Goal: Information Seeking & Learning: Find specific fact

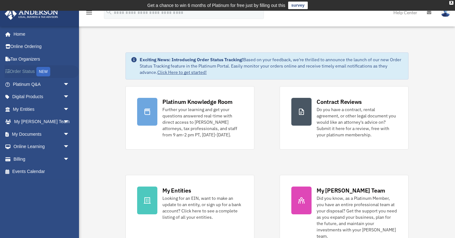
click at [27, 72] on link "Order Status NEW" at bounding box center [41, 71] width 75 height 13
click at [65, 108] on span "arrow_drop_down" at bounding box center [69, 109] width 13 height 13
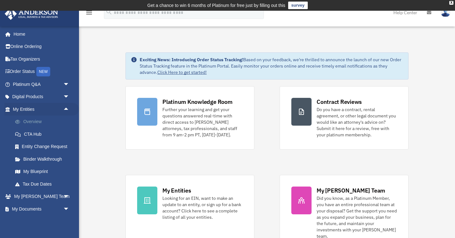
click at [38, 121] on link "Overview" at bounding box center [44, 122] width 70 height 13
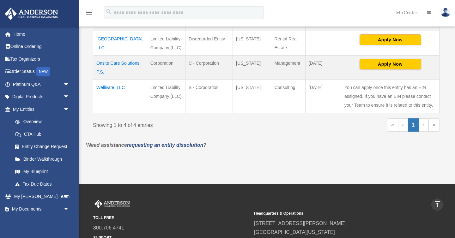
scroll to position [189, 0]
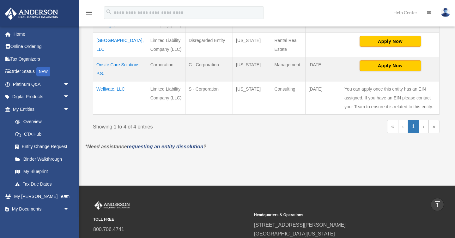
click at [110, 98] on td "Wellivate, LLC" at bounding box center [120, 98] width 54 height 34
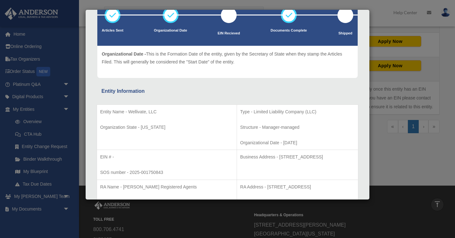
scroll to position [54, 0]
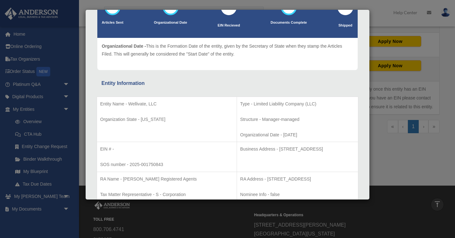
click at [375, 173] on div "Details × Articles Sent Organizational Date" at bounding box center [227, 119] width 455 height 238
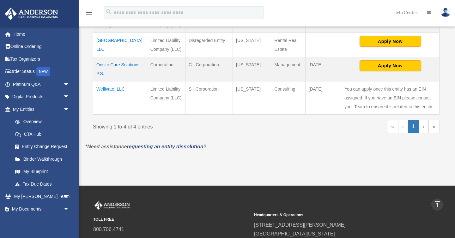
click at [122, 96] on td "Wellivate, LLC" at bounding box center [120, 98] width 54 height 34
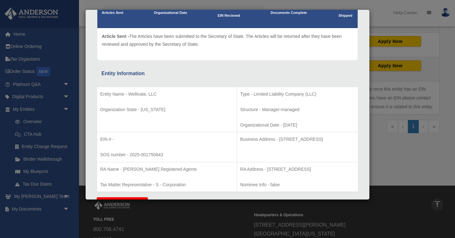
scroll to position [65, 0]
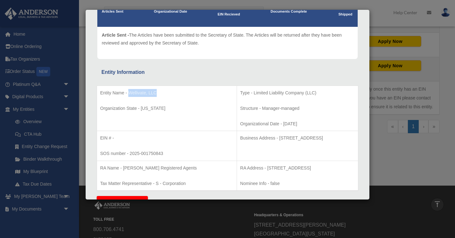
drag, startPoint x: 168, startPoint y: 92, endPoint x: 129, endPoint y: 90, distance: 39.3
click at [129, 90] on p "Entity Name - Wellivate, LLC" at bounding box center [166, 93] width 133 height 8
copy p "Wellivate, LLC"
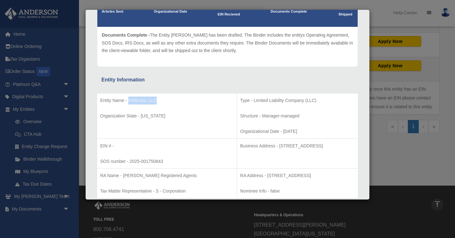
drag, startPoint x: 332, startPoint y: 147, endPoint x: 243, endPoint y: 147, distance: 88.8
click at [243, 147] on p "Business Address - [STREET_ADDRESS]" at bounding box center [297, 146] width 115 height 8
copy p "1718 Capitol Ave., Cheyenne, WY 82001"
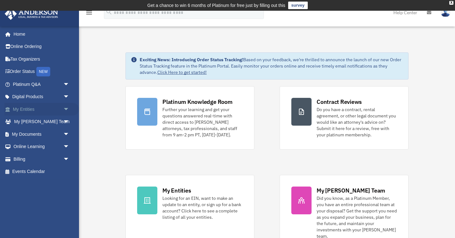
click at [39, 107] on link "My Entities arrow_drop_down" at bounding box center [41, 109] width 75 height 13
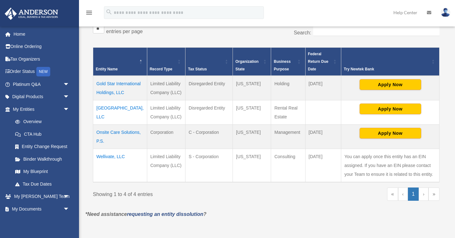
scroll to position [121, 0]
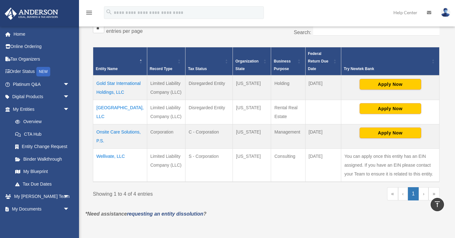
click at [110, 165] on td "Wellivate, LLC" at bounding box center [120, 166] width 54 height 34
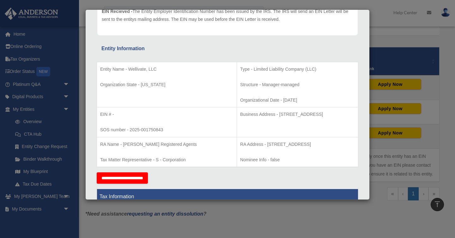
scroll to position [90, 0]
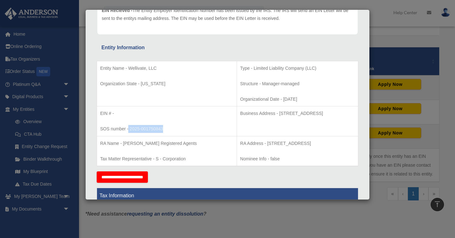
drag, startPoint x: 168, startPoint y: 128, endPoint x: 129, endPoint y: 130, distance: 38.9
click at [129, 130] on p "SOS number - 2025-001750843" at bounding box center [166, 129] width 133 height 8
copy p "2025-001750843"
click at [311, 219] on div "Details × Articles Sent Organizational Date" at bounding box center [227, 119] width 455 height 238
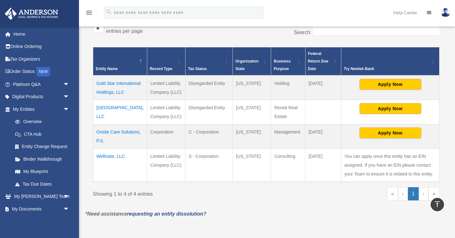
click at [287, 187] on div "Entity Name Record Type Tax Status Organization State Business Purpose Federal …" at bounding box center [266, 114] width 347 height 145
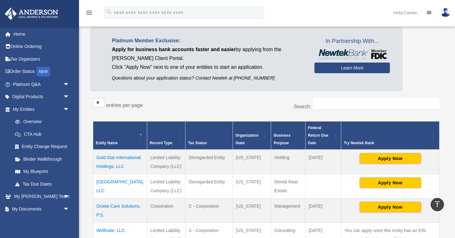
scroll to position [0, 0]
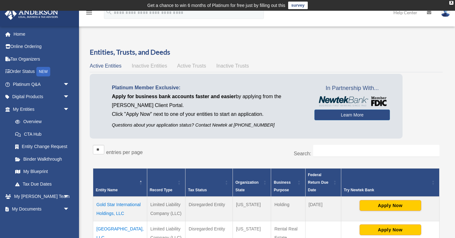
click at [445, 16] on img at bounding box center [445, 12] width 9 height 9
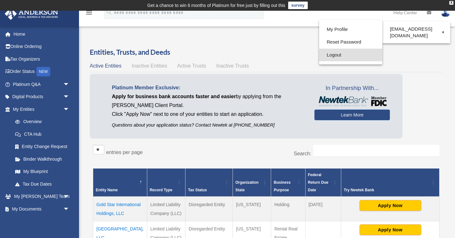
click at [333, 53] on link "Logout" at bounding box center [350, 55] width 63 height 13
